Goal: Navigation & Orientation: Find specific page/section

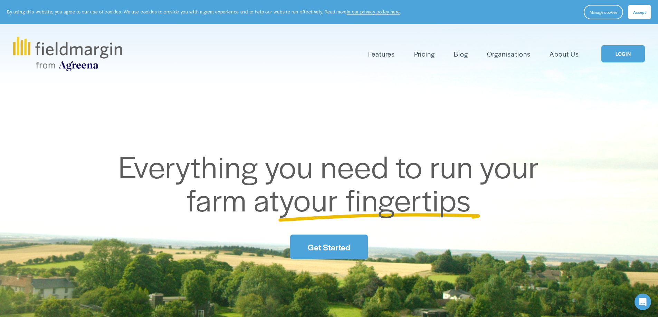
click at [620, 54] on link "LOGIN" at bounding box center [623, 54] width 44 height 18
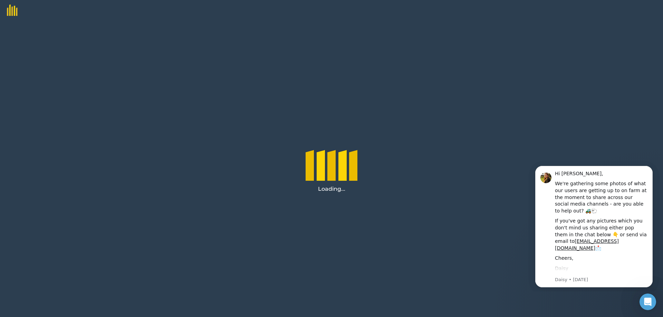
click at [447, 243] on div "Loading..." at bounding box center [331, 169] width 663 height 297
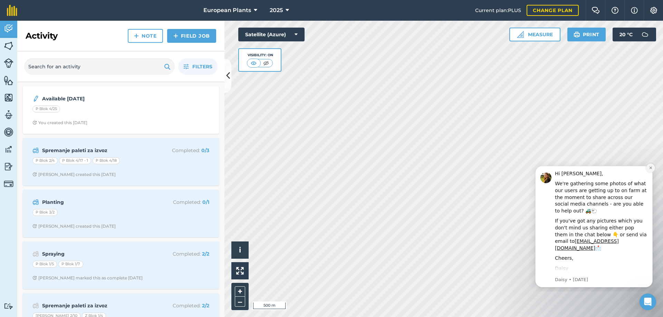
click at [650, 169] on icon "Dismiss notification" at bounding box center [651, 168] width 4 height 4
click at [651, 167] on icon "Dismiss notification" at bounding box center [651, 168] width 4 height 4
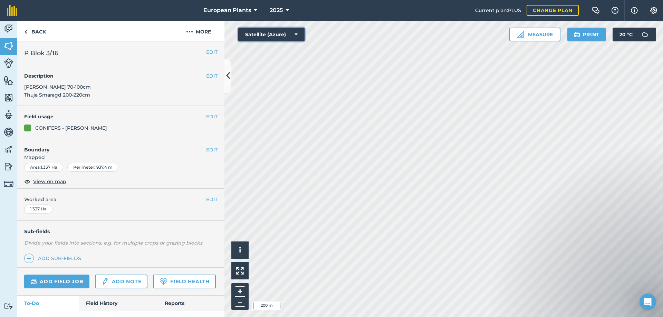
click at [291, 36] on button "Satellite (Azure)" at bounding box center [271, 35] width 66 height 14
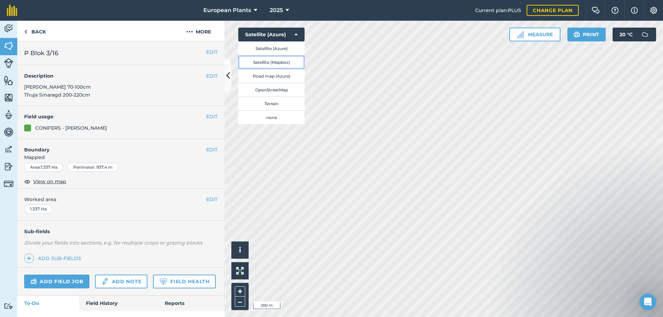
click at [286, 64] on button "Satellite (Mapbox)" at bounding box center [271, 62] width 66 height 14
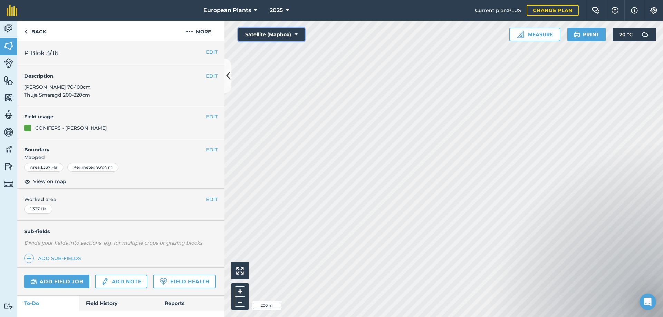
click at [291, 33] on button "Satellite (Mapbox)" at bounding box center [271, 35] width 66 height 14
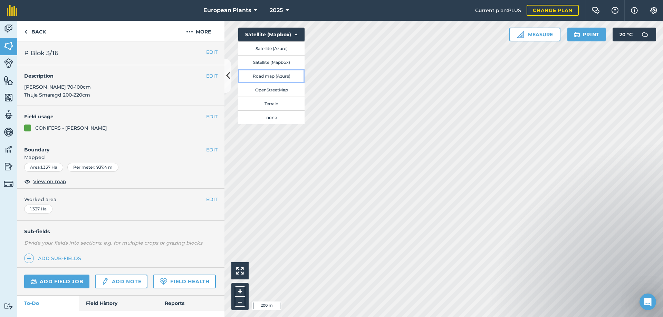
click at [287, 75] on button "Road map (Azure)" at bounding box center [271, 76] width 66 height 14
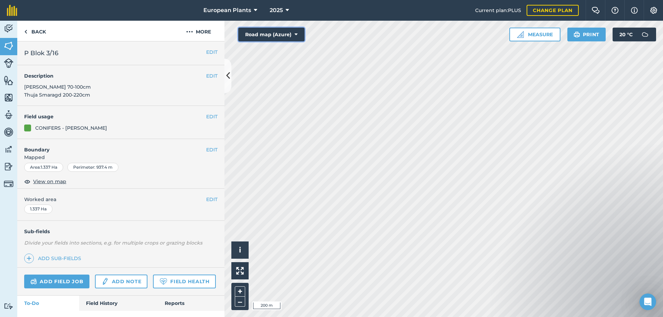
click at [293, 32] on button "Road map (Azure)" at bounding box center [271, 35] width 66 height 14
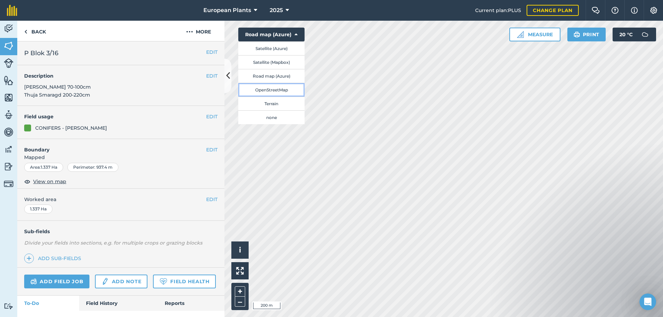
click at [284, 91] on button "OpenStreetMap" at bounding box center [271, 90] width 66 height 14
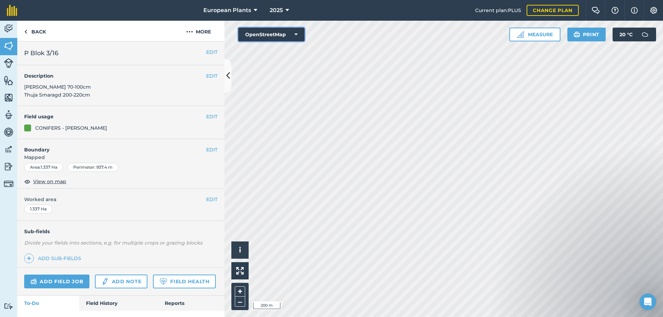
click at [295, 35] on icon at bounding box center [296, 34] width 3 height 7
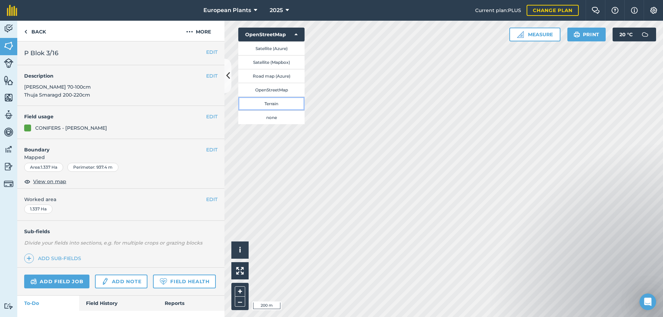
click at [282, 104] on button "Terrain" at bounding box center [271, 104] width 66 height 14
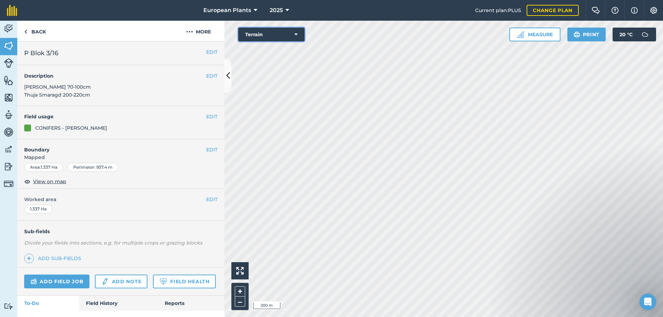
click at [295, 34] on icon at bounding box center [296, 34] width 3 height 7
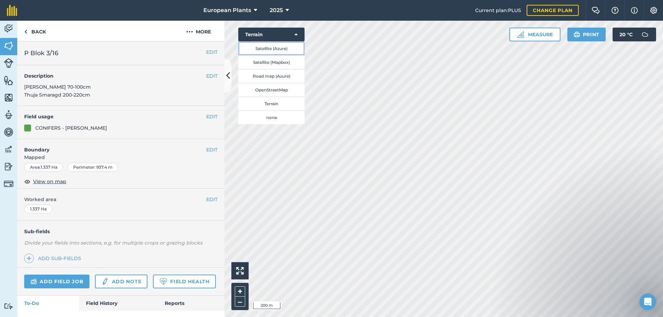
click at [289, 51] on button "Satellite (Azure)" at bounding box center [271, 48] width 66 height 14
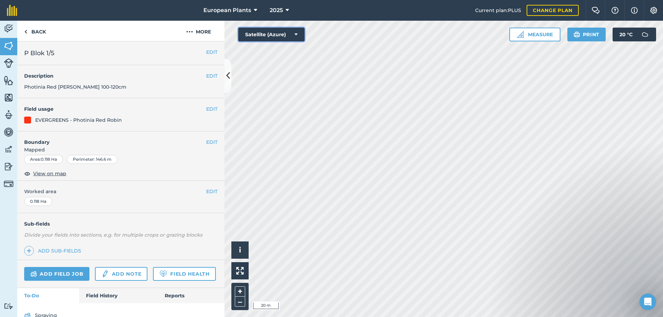
click at [283, 33] on button "Satellite (Azure)" at bounding box center [271, 35] width 66 height 14
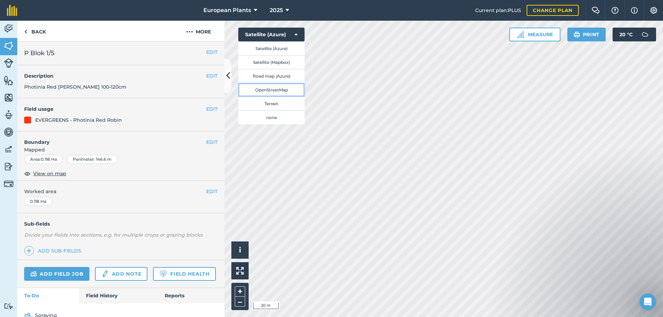
click at [271, 87] on button "OpenStreetMap" at bounding box center [271, 90] width 66 height 14
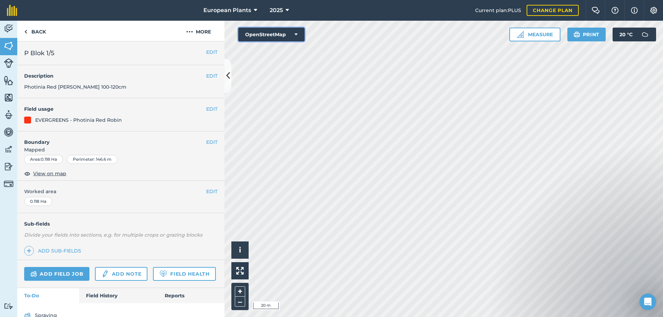
click at [297, 36] on icon at bounding box center [296, 34] width 3 height 7
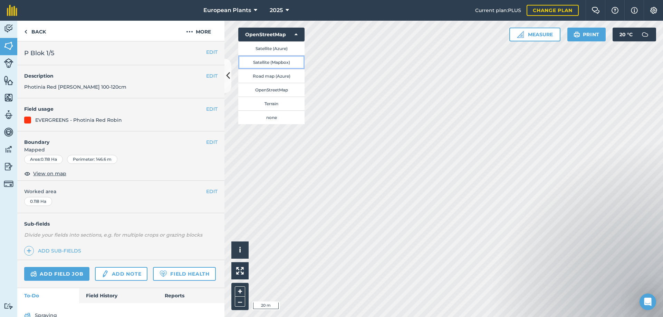
click at [284, 62] on button "Satellite (Mapbox)" at bounding box center [271, 62] width 66 height 14
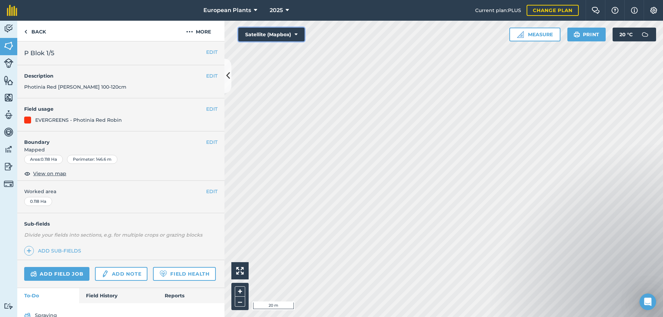
click at [252, 39] on button "Satellite (Mapbox)" at bounding box center [271, 35] width 66 height 14
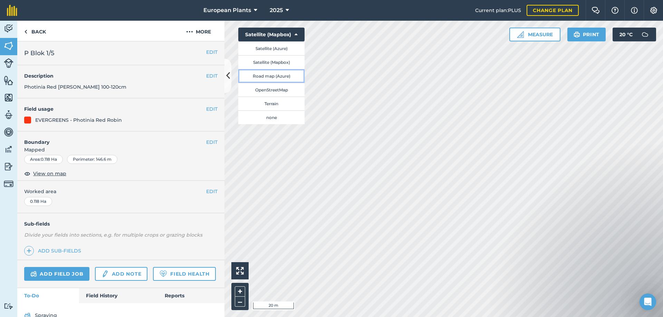
click at [286, 78] on button "Road map (Azure)" at bounding box center [271, 76] width 66 height 14
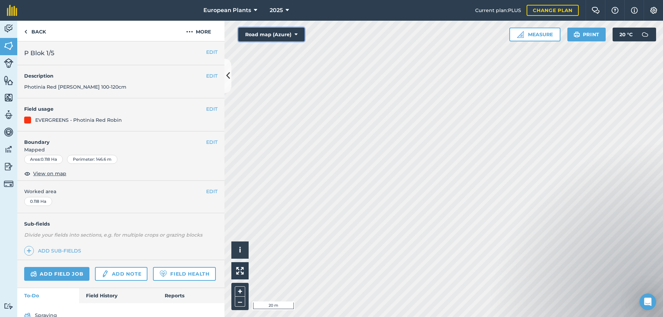
click at [292, 39] on button "Road map (Azure)" at bounding box center [271, 35] width 66 height 14
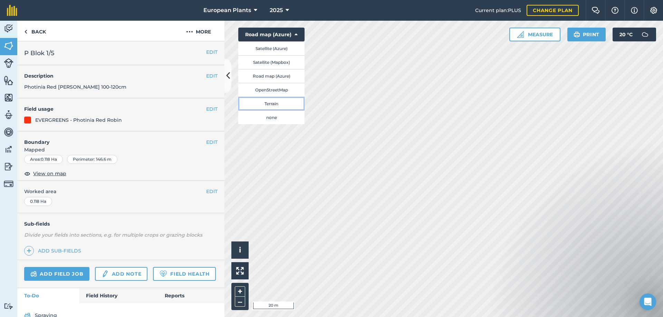
click at [275, 103] on button "Terrain" at bounding box center [271, 104] width 66 height 14
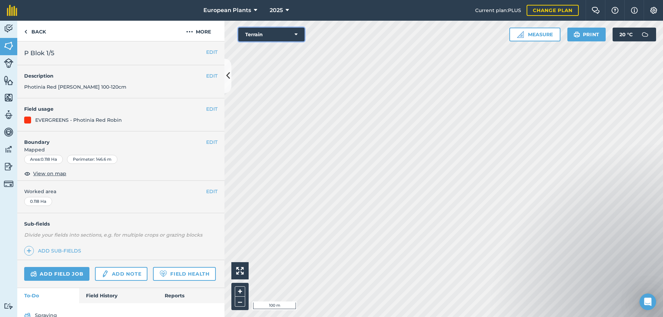
click at [271, 35] on button "Terrain" at bounding box center [271, 35] width 66 height 14
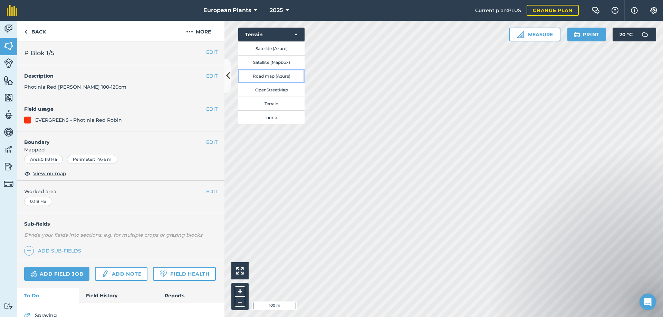
click at [274, 78] on button "Road map (Azure)" at bounding box center [271, 76] width 66 height 14
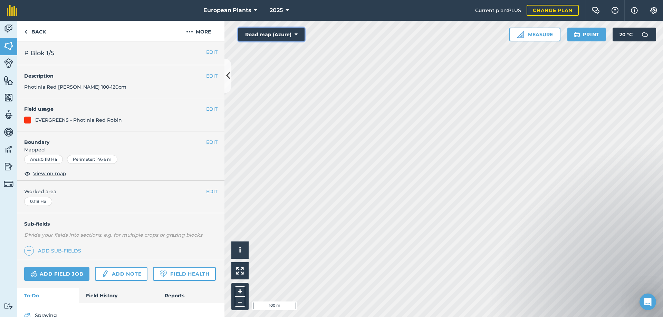
click at [278, 36] on button "Road map (Azure)" at bounding box center [271, 35] width 66 height 14
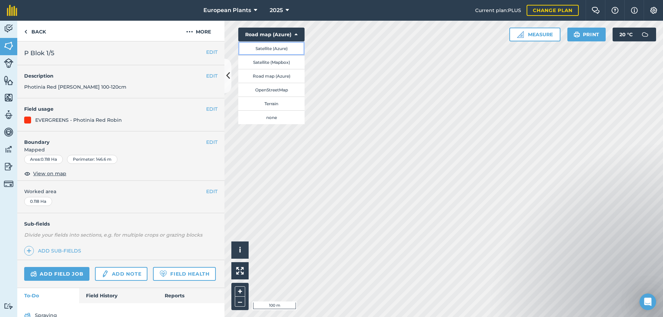
click at [278, 48] on button "Satellite (Azure)" at bounding box center [271, 48] width 66 height 14
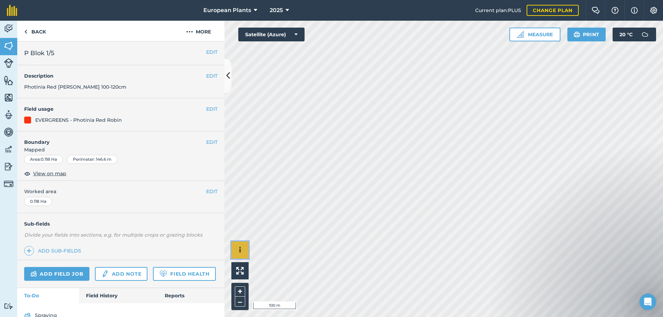
click at [245, 254] on button "i" at bounding box center [239, 250] width 17 height 17
click at [255, 38] on button "Satellite (Azure)" at bounding box center [271, 35] width 66 height 14
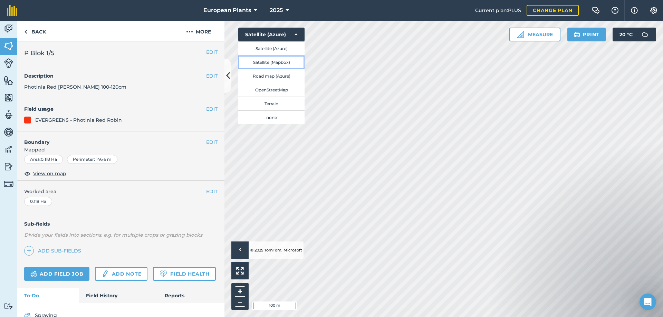
click at [265, 66] on button "Satellite (Mapbox)" at bounding box center [271, 62] width 66 height 14
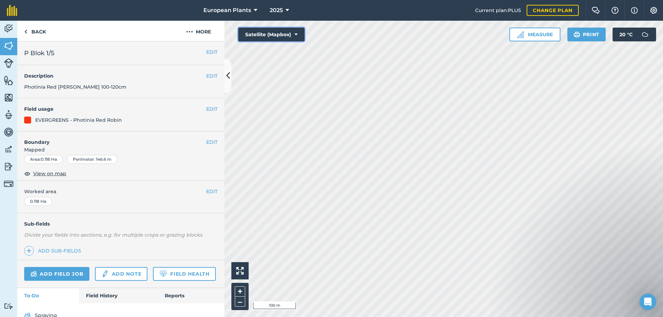
click at [267, 39] on button "Satellite (Mapbox)" at bounding box center [271, 35] width 66 height 14
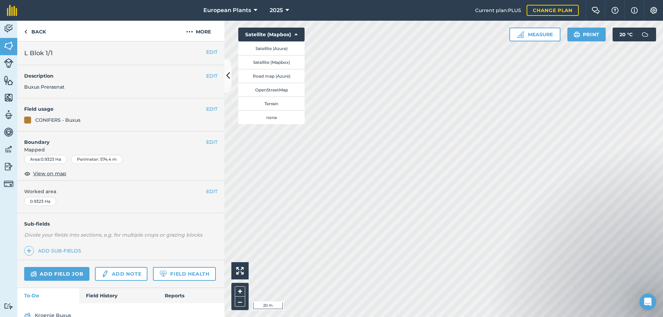
scroll to position [33, 0]
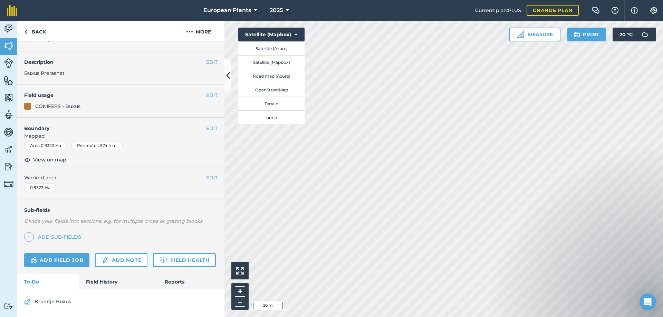
scroll to position [27, 0]
